Goal: Information Seeking & Learning: Learn about a topic

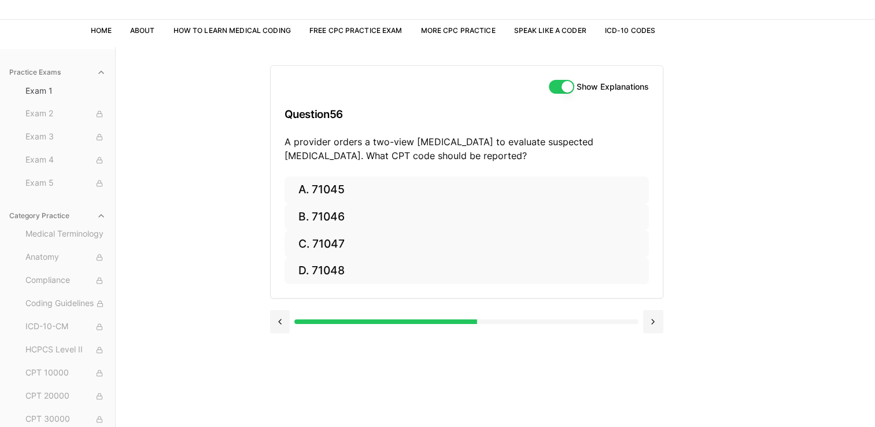
scroll to position [56, 0]
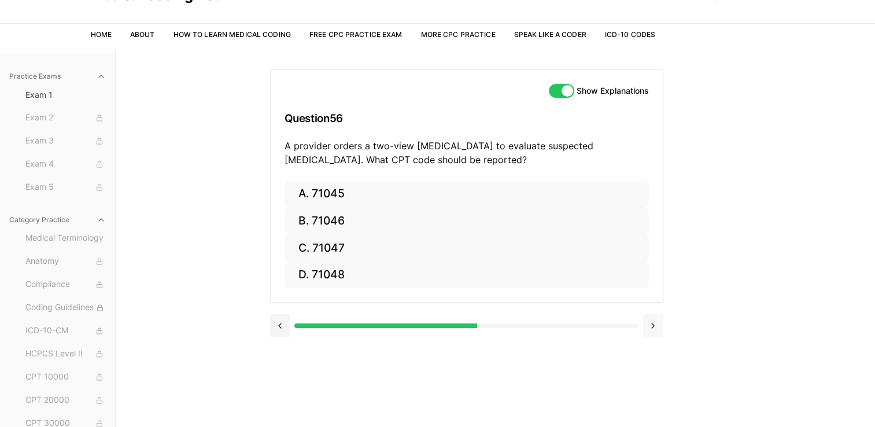
click at [652, 323] on button at bounding box center [653, 325] width 20 height 23
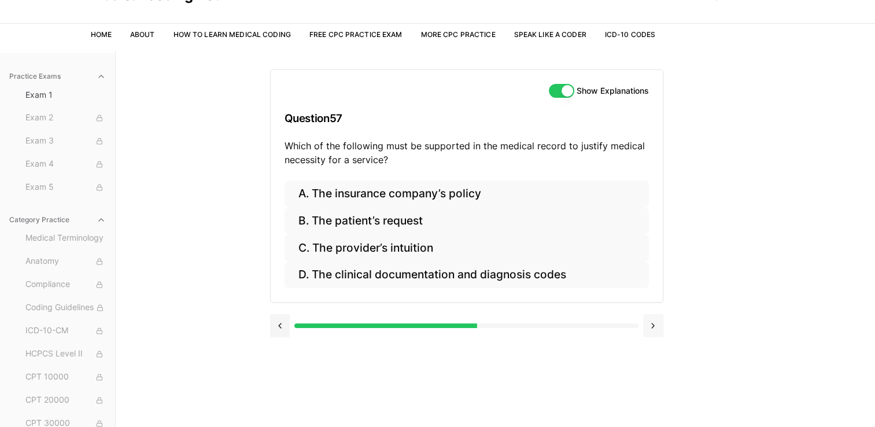
click at [652, 323] on button at bounding box center [653, 325] width 20 height 23
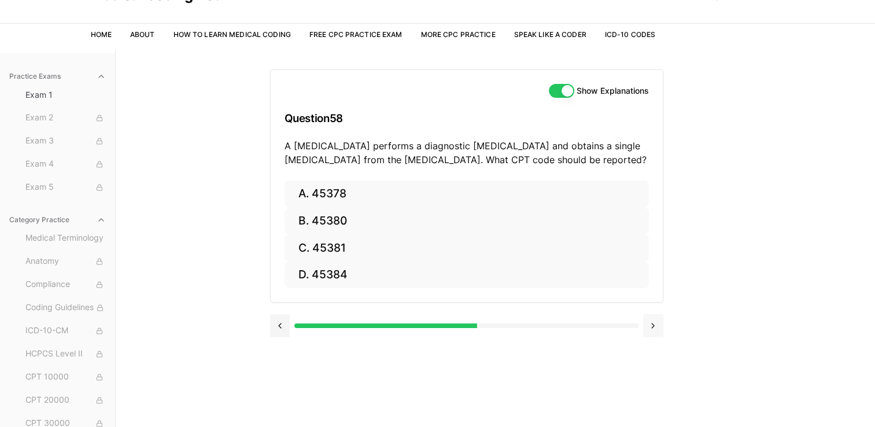
click at [652, 323] on button at bounding box center [653, 325] width 20 height 23
click at [280, 323] on button at bounding box center [280, 325] width 20 height 23
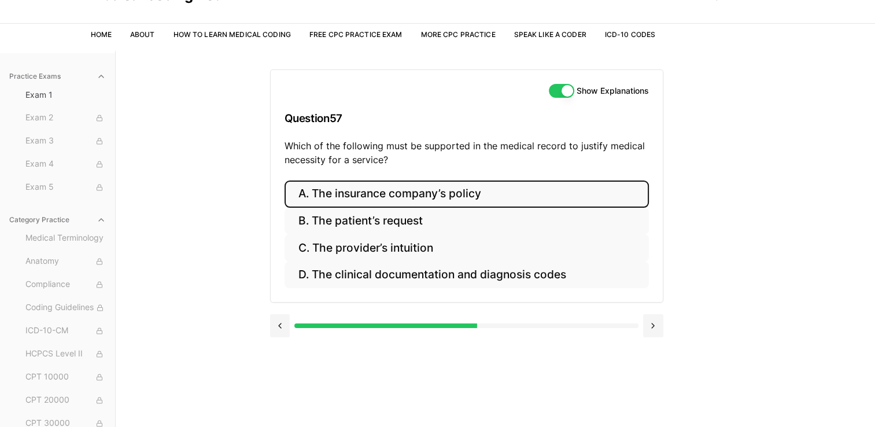
click at [405, 200] on button "A. The insurance company’s policy" at bounding box center [467, 193] width 364 height 27
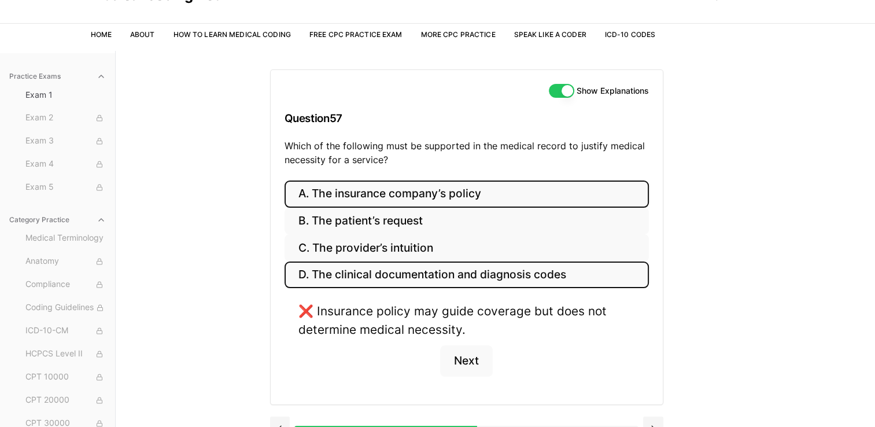
click at [440, 270] on button "D. The clinical documentation and diagnosis codes" at bounding box center [467, 274] width 364 height 27
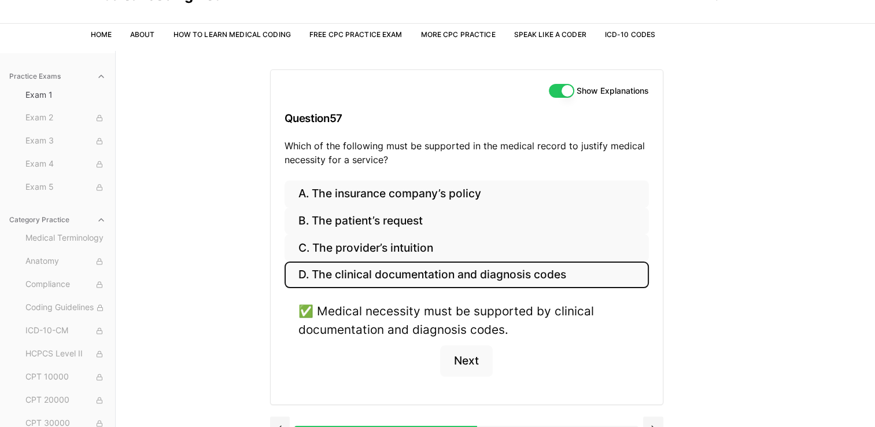
click at [440, 270] on button "D. The clinical documentation and diagnosis codes" at bounding box center [467, 274] width 364 height 27
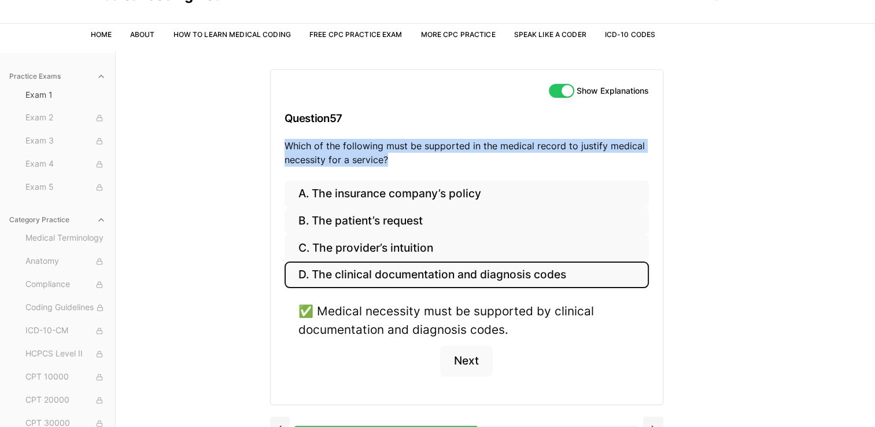
drag, startPoint x: 284, startPoint y: 145, endPoint x: 396, endPoint y: 158, distance: 112.4
click at [396, 158] on p "Which of the following must be supported in the medical record to justify medic…" at bounding box center [467, 153] width 364 height 28
click at [651, 420] on button at bounding box center [653, 427] width 20 height 23
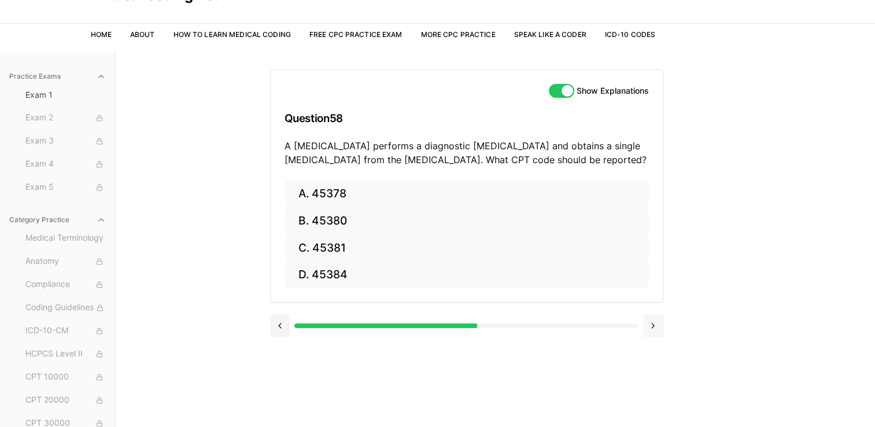
click at [651, 420] on div "Show Explanations Question 58 A [MEDICAL_DATA] performs a diagnostic [MEDICAL_D…" at bounding box center [495, 264] width 451 height 427
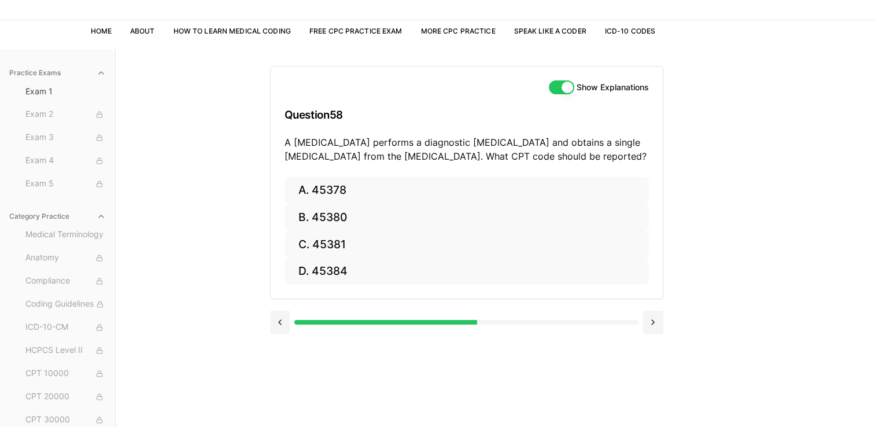
scroll to position [55, 0]
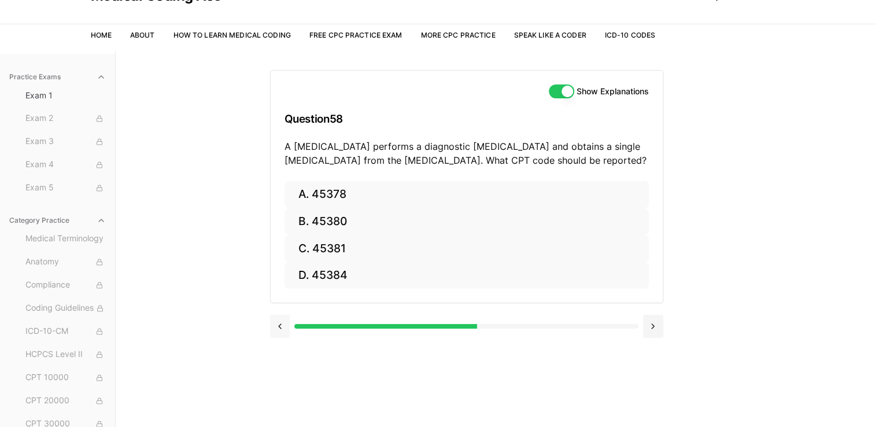
click at [281, 326] on button at bounding box center [280, 326] width 20 height 23
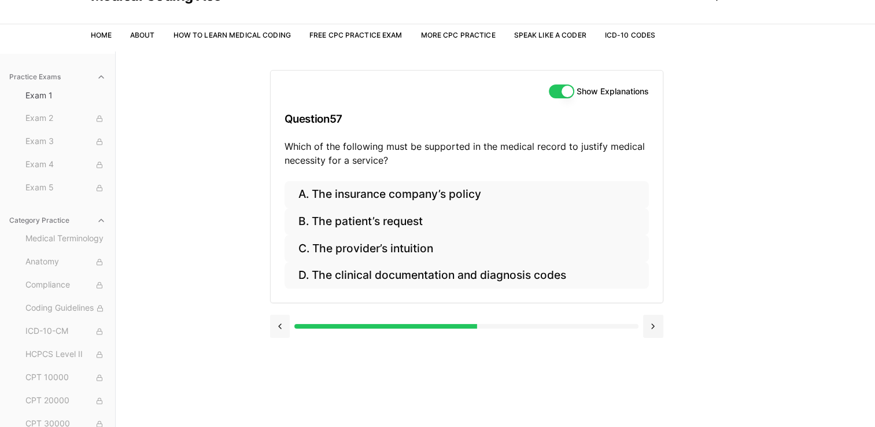
click at [281, 326] on button at bounding box center [280, 326] width 20 height 23
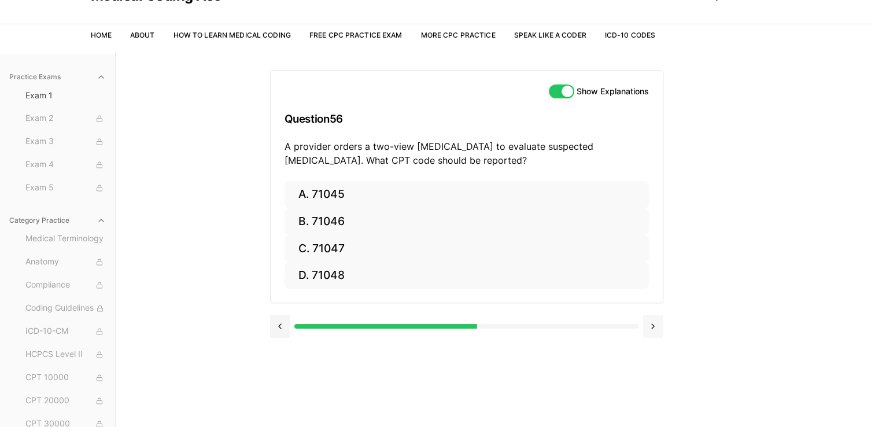
click at [650, 320] on button at bounding box center [653, 326] width 20 height 23
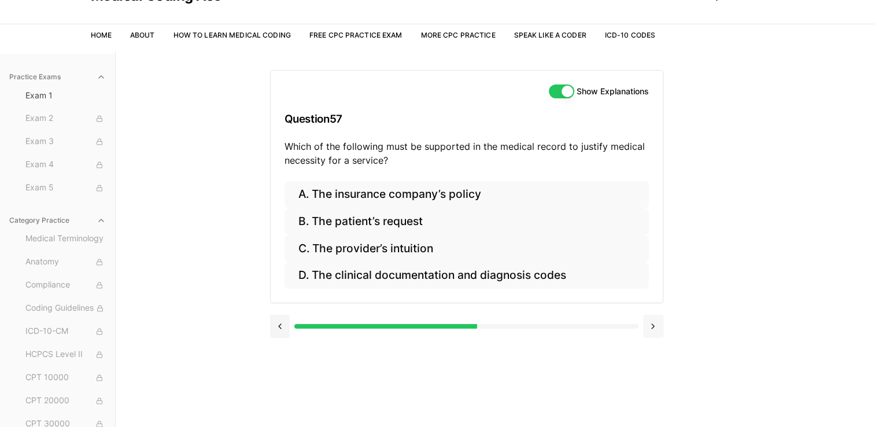
click at [650, 320] on button at bounding box center [653, 326] width 20 height 23
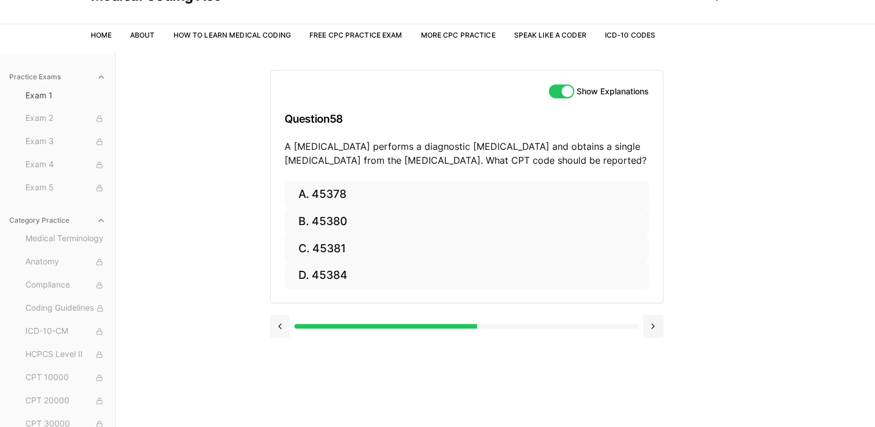
click at [278, 337] on button at bounding box center [280, 326] width 20 height 23
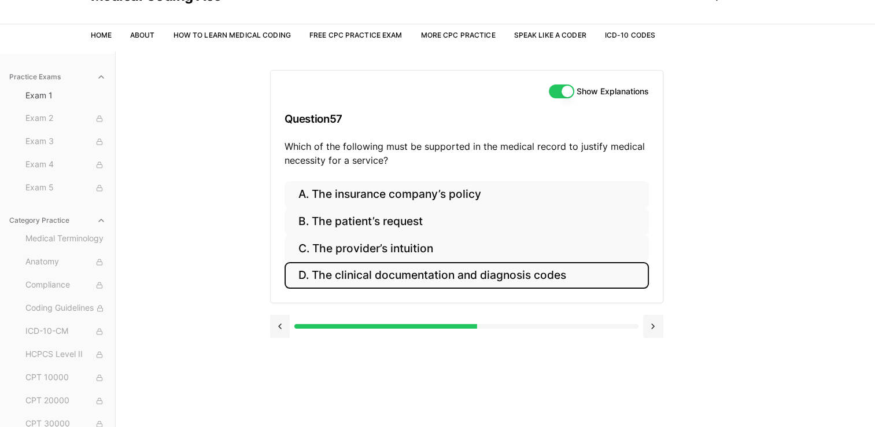
click at [396, 264] on button "D. The clinical documentation and diagnosis codes" at bounding box center [467, 275] width 364 height 27
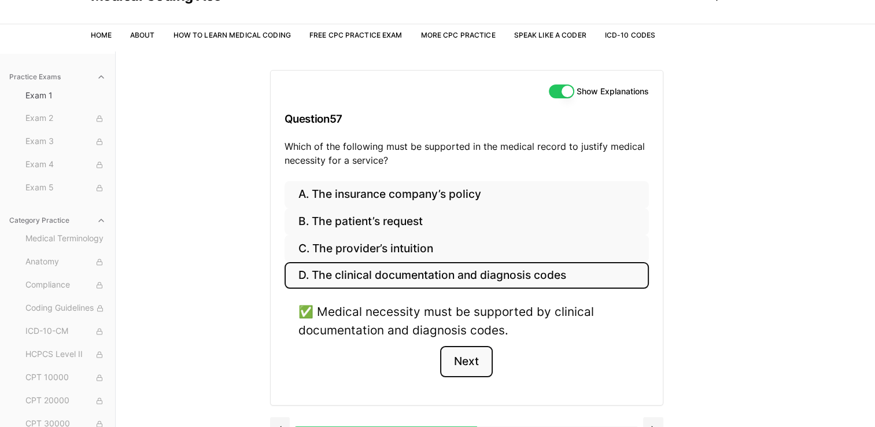
click at [468, 356] on button "Next" at bounding box center [466, 361] width 53 height 31
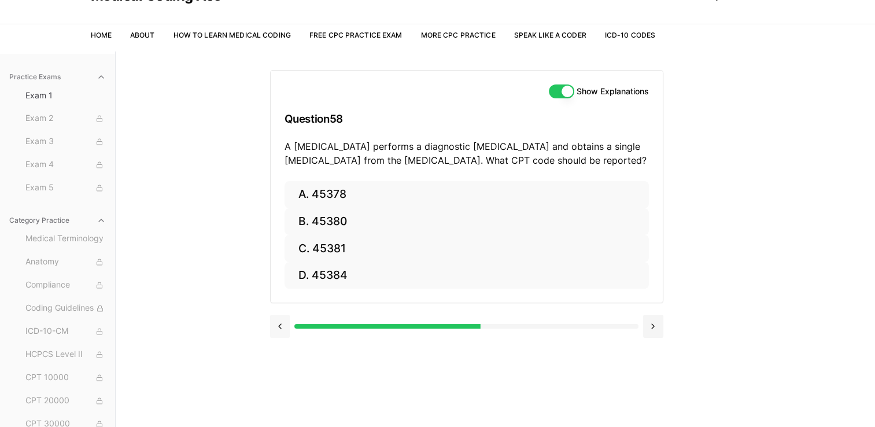
click at [277, 327] on button at bounding box center [280, 326] width 20 height 23
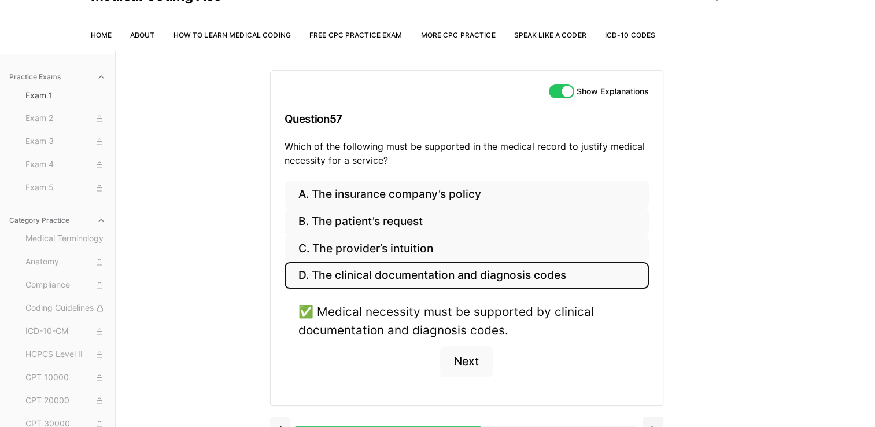
click at [277, 327] on div "A. The insurance company’s policy B. The patient’s request C. The provider’s in…" at bounding box center [467, 293] width 392 height 224
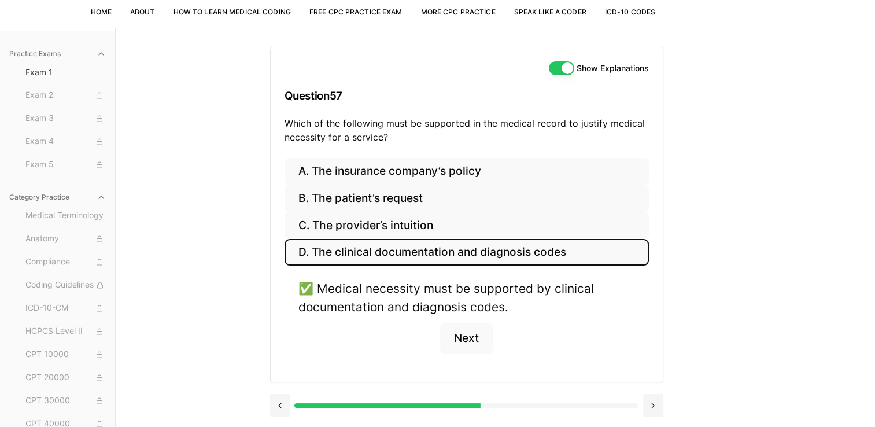
scroll to position [101, 0]
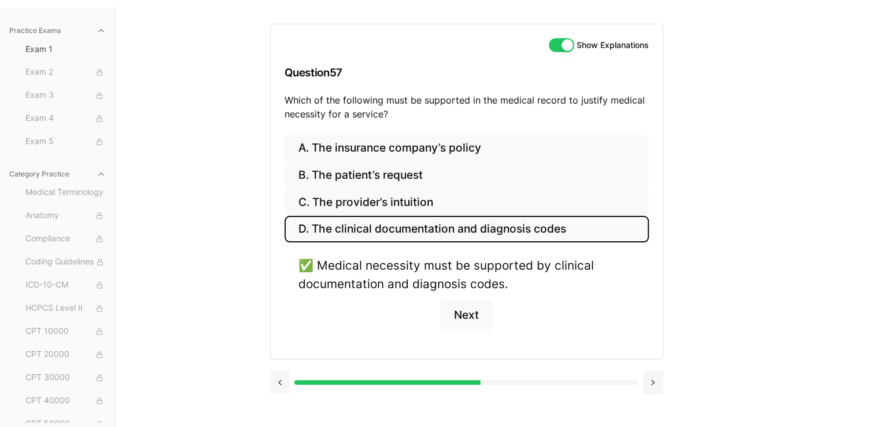
click at [278, 375] on button at bounding box center [280, 382] width 20 height 23
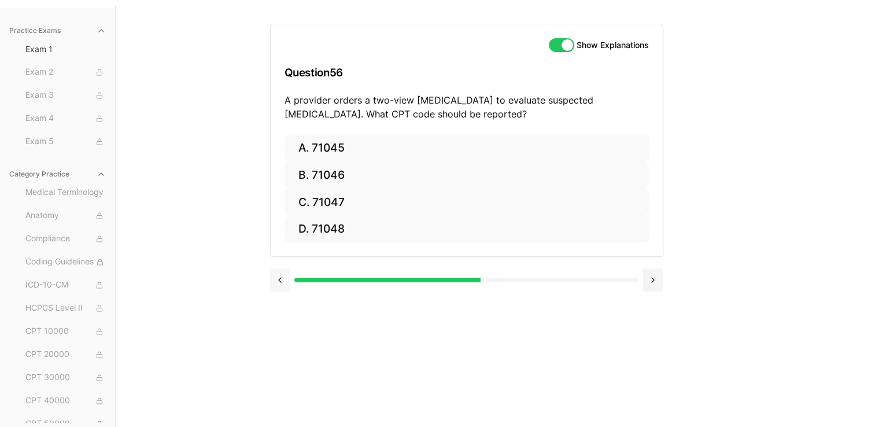
click at [286, 283] on button at bounding box center [280, 279] width 20 height 23
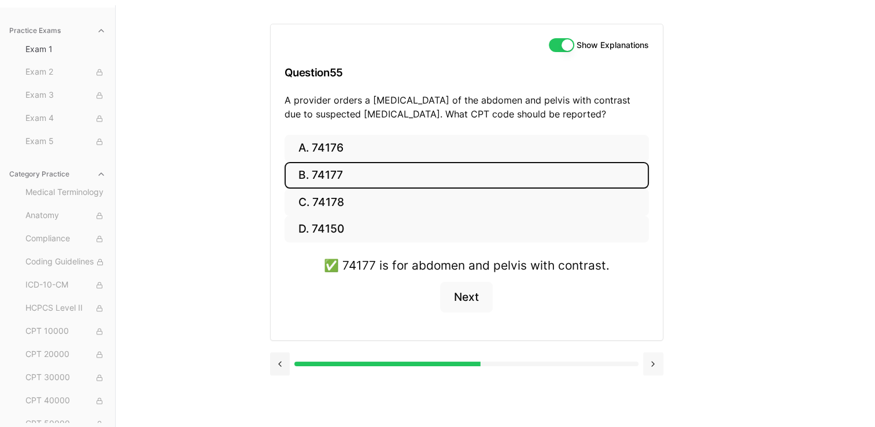
click at [658, 359] on button at bounding box center [653, 363] width 20 height 23
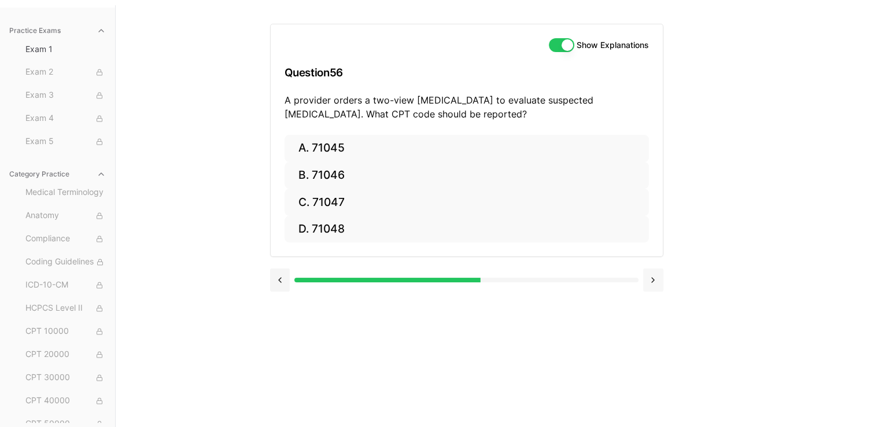
click at [658, 359] on div "Show Explanations Question 56 A provider orders a two-view [MEDICAL_DATA] to ev…" at bounding box center [495, 218] width 451 height 427
click at [661, 286] on button at bounding box center [653, 279] width 20 height 23
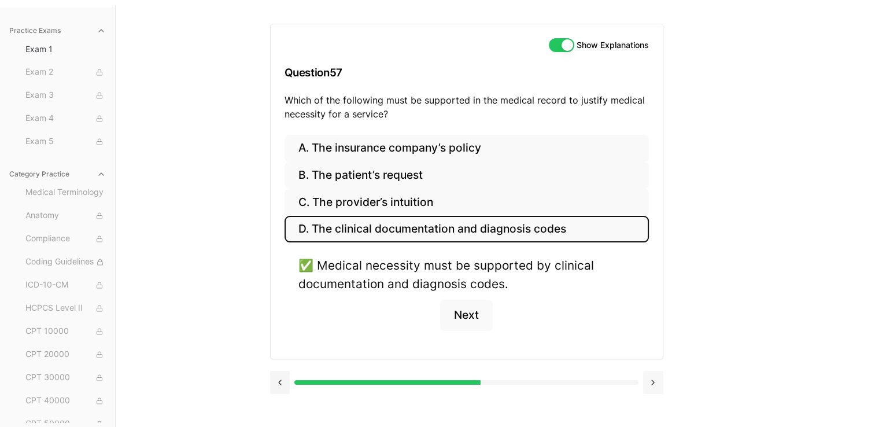
click at [650, 379] on button at bounding box center [653, 382] width 20 height 23
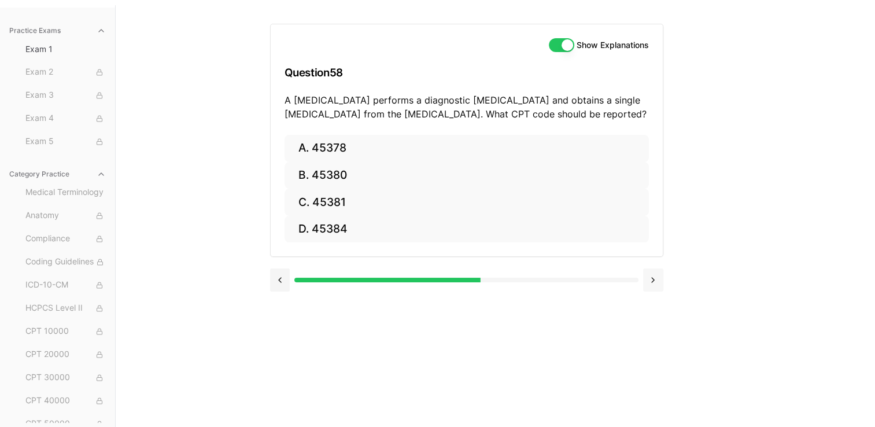
click at [657, 282] on button at bounding box center [653, 279] width 20 height 23
click at [651, 279] on button at bounding box center [653, 279] width 20 height 23
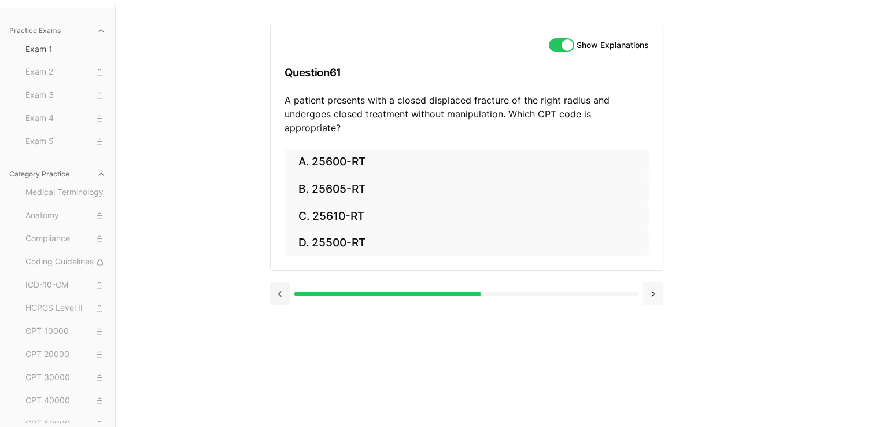
click at [651, 282] on button at bounding box center [653, 293] width 20 height 23
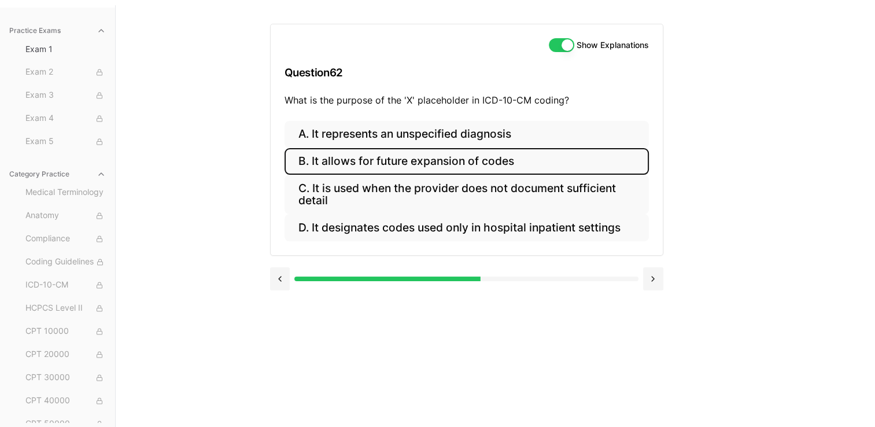
click at [382, 165] on button "B. It allows for future expansion of codes" at bounding box center [467, 161] width 364 height 27
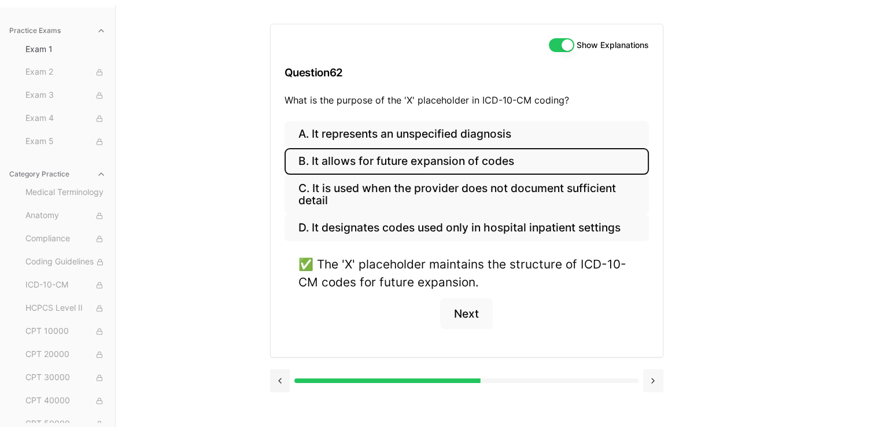
click at [651, 381] on button at bounding box center [653, 380] width 20 height 23
